Goal: Transaction & Acquisition: Purchase product/service

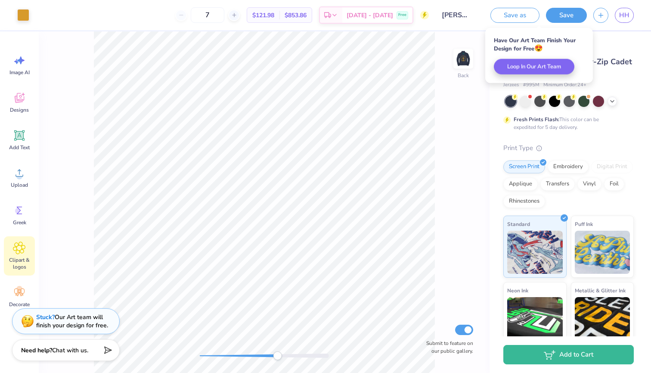
click at [283, 346] on div "Back Submit to feature on our public gallery." at bounding box center [264, 201] width 451 height 341
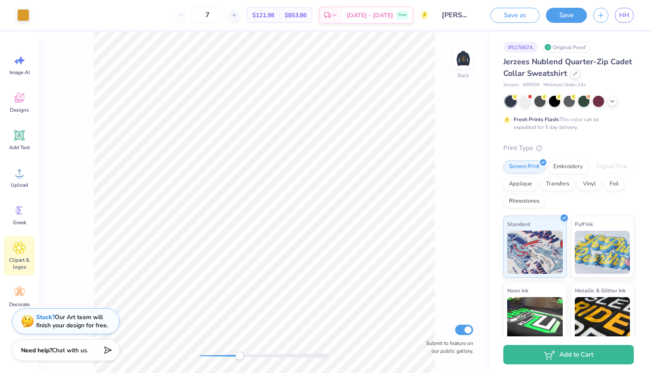
click at [239, 360] on div "Back Submit to feature on our public gallery." at bounding box center [264, 201] width 451 height 341
click at [458, 58] on img at bounding box center [463, 58] width 34 height 34
click at [189, 350] on div "Front Submit to feature on our public gallery." at bounding box center [264, 201] width 451 height 341
click at [462, 75] on div "Front" at bounding box center [464, 64] width 20 height 31
click at [227, 340] on div "Back Submit to feature on our public gallery." at bounding box center [264, 201] width 451 height 341
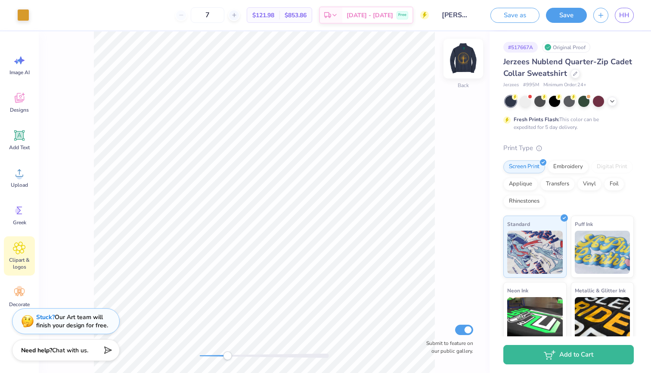
click at [459, 56] on img at bounding box center [463, 58] width 34 height 34
drag, startPoint x: 226, startPoint y: 354, endPoint x: 198, endPoint y: 354, distance: 28.4
click at [220, 354] on div "Accessibility label" at bounding box center [224, 355] width 9 height 9
click at [453, 59] on div "Front Submit to feature on our public gallery." at bounding box center [264, 201] width 451 height 341
click at [469, 58] on img at bounding box center [463, 58] width 34 height 34
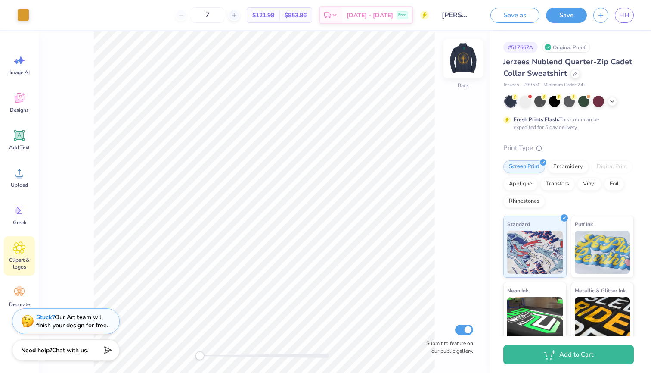
click at [474, 56] on img at bounding box center [463, 58] width 34 height 34
click at [469, 68] on img at bounding box center [463, 58] width 34 height 34
click at [465, 69] on img at bounding box center [463, 58] width 34 height 34
click at [523, 18] on button "Save as" at bounding box center [515, 13] width 49 height 15
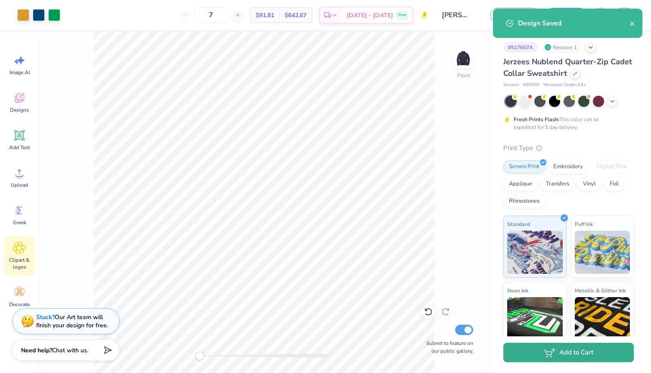
click at [556, 348] on button "Add to Cart" at bounding box center [568, 351] width 130 height 19
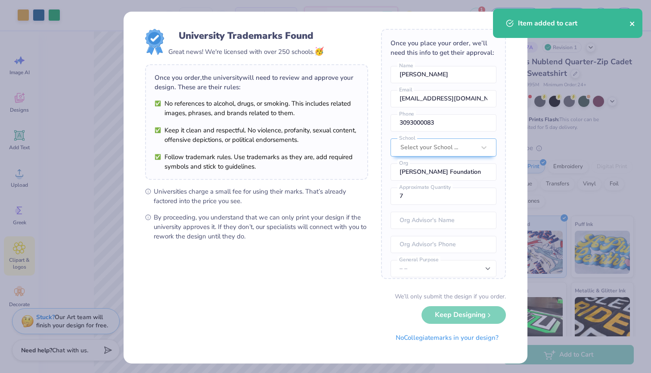
click at [631, 22] on icon "close" at bounding box center [633, 23] width 6 height 7
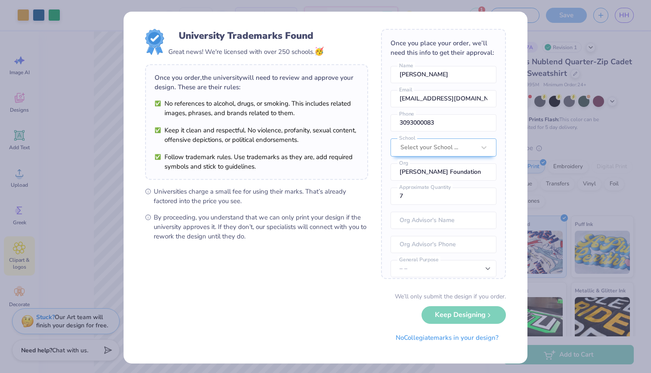
click at [564, 59] on div "University Trademarks Found Great news! We're licensed with over 250 schools. 🥳…" at bounding box center [325, 186] width 651 height 373
click at [425, 335] on button "No Collegiate marks in your design?" at bounding box center [447, 335] width 118 height 18
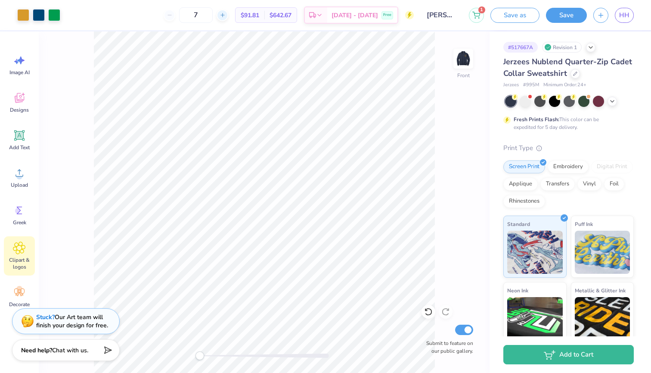
click at [226, 17] on icon at bounding box center [223, 15] width 6 height 6
type input "8"
click at [213, 14] on input "8" at bounding box center [196, 15] width 34 height 16
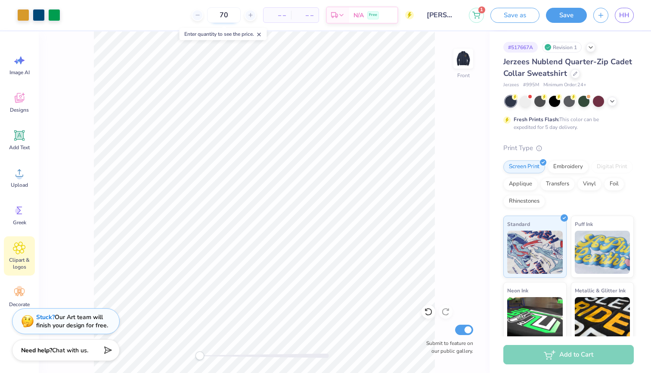
type input "70"
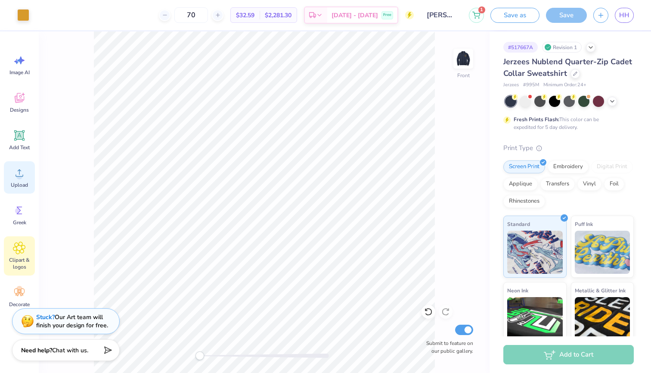
click at [14, 176] on icon at bounding box center [19, 172] width 13 height 13
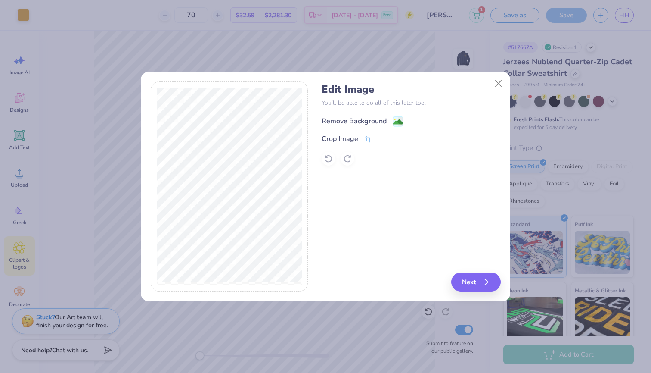
click at [395, 119] on circle at bounding box center [395, 118] width 1 height 1
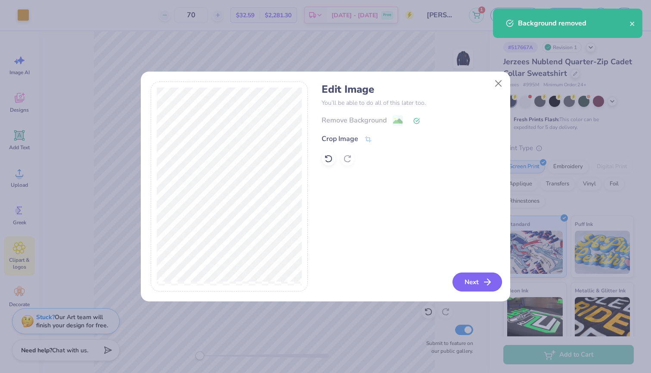
click at [477, 276] on button "Next" at bounding box center [478, 281] width 50 height 19
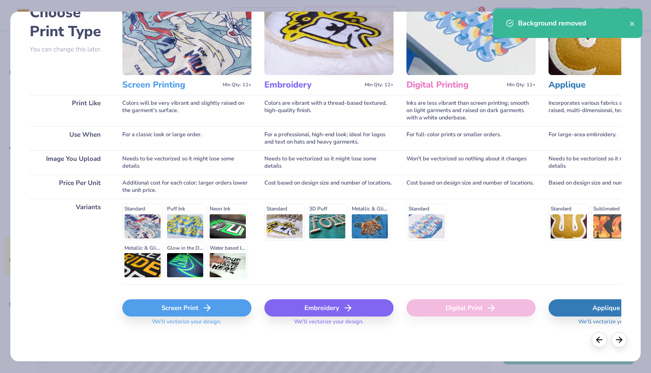
scroll to position [56, 0]
click at [183, 308] on div "Screen Print" at bounding box center [186, 307] width 129 height 17
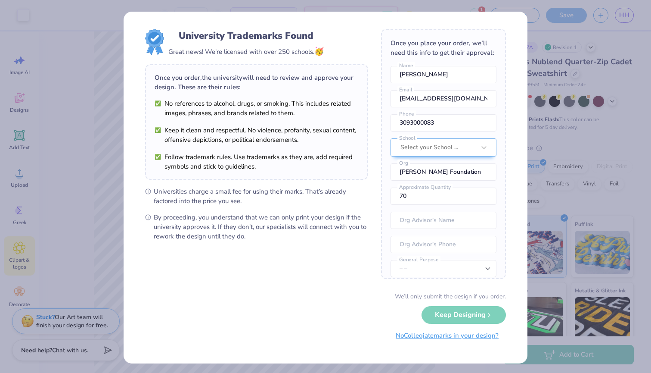
click at [443, 336] on button "No Collegiate marks in your design?" at bounding box center [447, 335] width 118 height 18
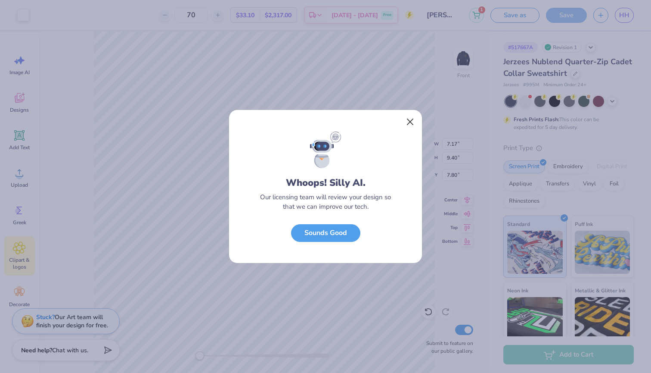
click at [412, 121] on button "Close" at bounding box center [410, 122] width 16 height 16
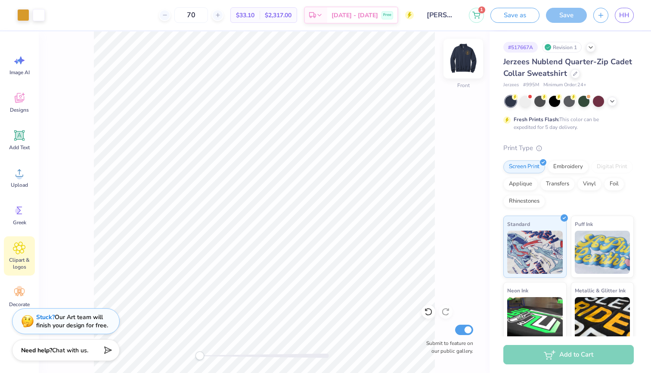
click at [471, 50] on img at bounding box center [463, 58] width 34 height 34
click at [457, 62] on img at bounding box center [463, 58] width 34 height 34
click at [456, 62] on img at bounding box center [463, 58] width 17 height 17
drag, startPoint x: 278, startPoint y: 14, endPoint x: 310, endPoint y: 16, distance: 32.4
click at [297, 16] on div "$2,549.40 Total" at bounding box center [278, 15] width 37 height 15
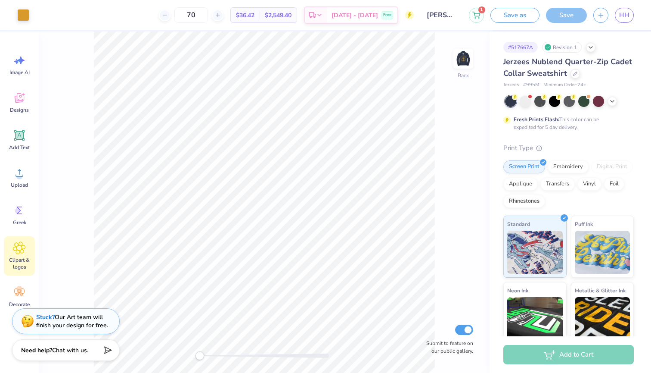
click at [84, 63] on div "Back Submit to feature on our public gallery." at bounding box center [264, 201] width 451 height 341
click at [323, 13] on icon at bounding box center [319, 16] width 7 height 7
click at [241, 343] on div "Back Submit to feature on our public gallery." at bounding box center [264, 201] width 451 height 341
click at [461, 59] on img at bounding box center [463, 58] width 34 height 34
click at [182, 354] on div "Front Submit to feature on our public gallery." at bounding box center [264, 201] width 451 height 341
